Goal: Navigation & Orientation: Go to known website

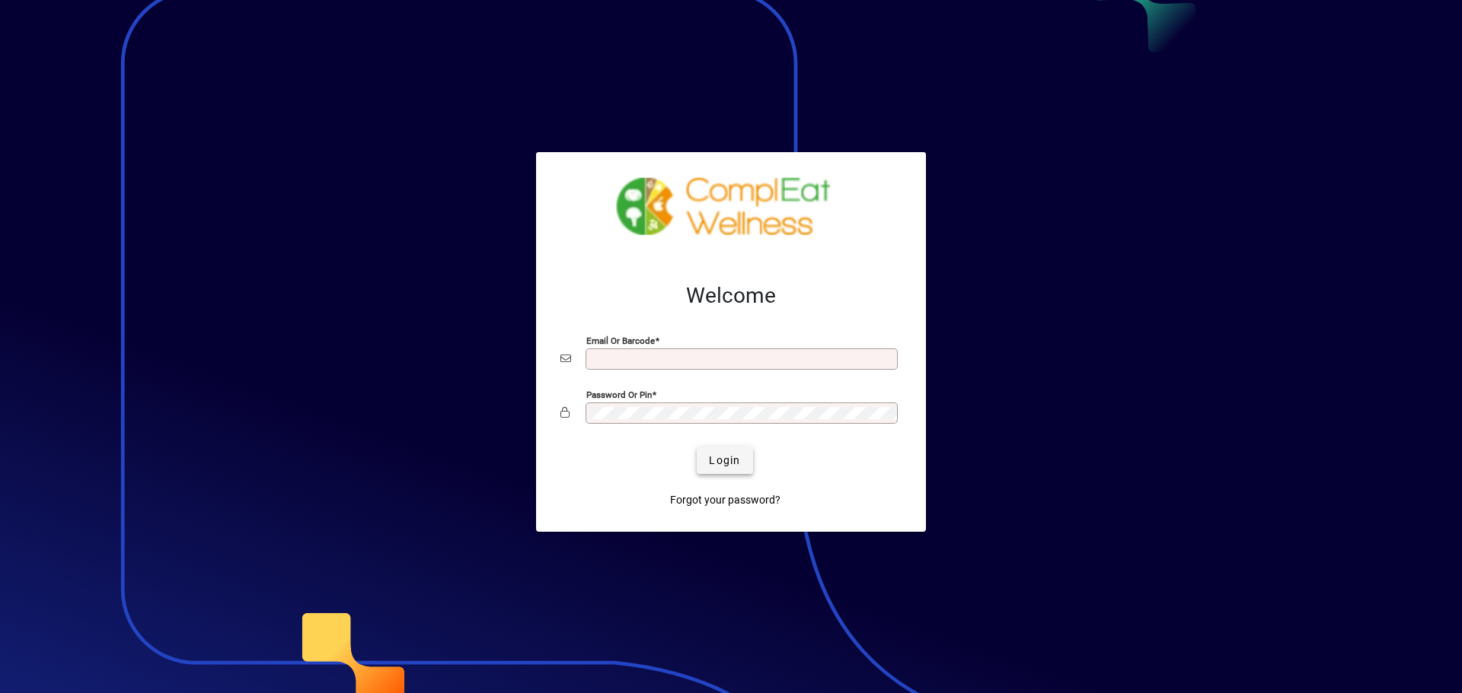
type input "**********"
click at [727, 453] on span "Login" at bounding box center [724, 461] width 31 height 16
